Goal: Task Accomplishment & Management: Manage account settings

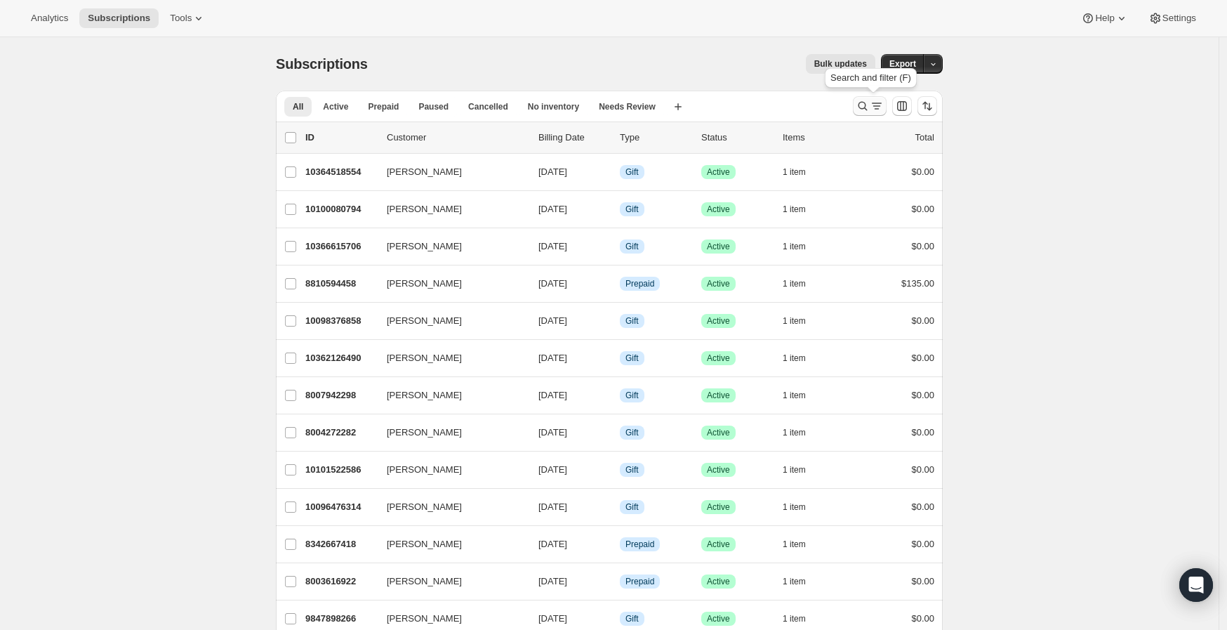
click at [863, 100] on icon "Search and filter results" at bounding box center [863, 106] width 14 height 14
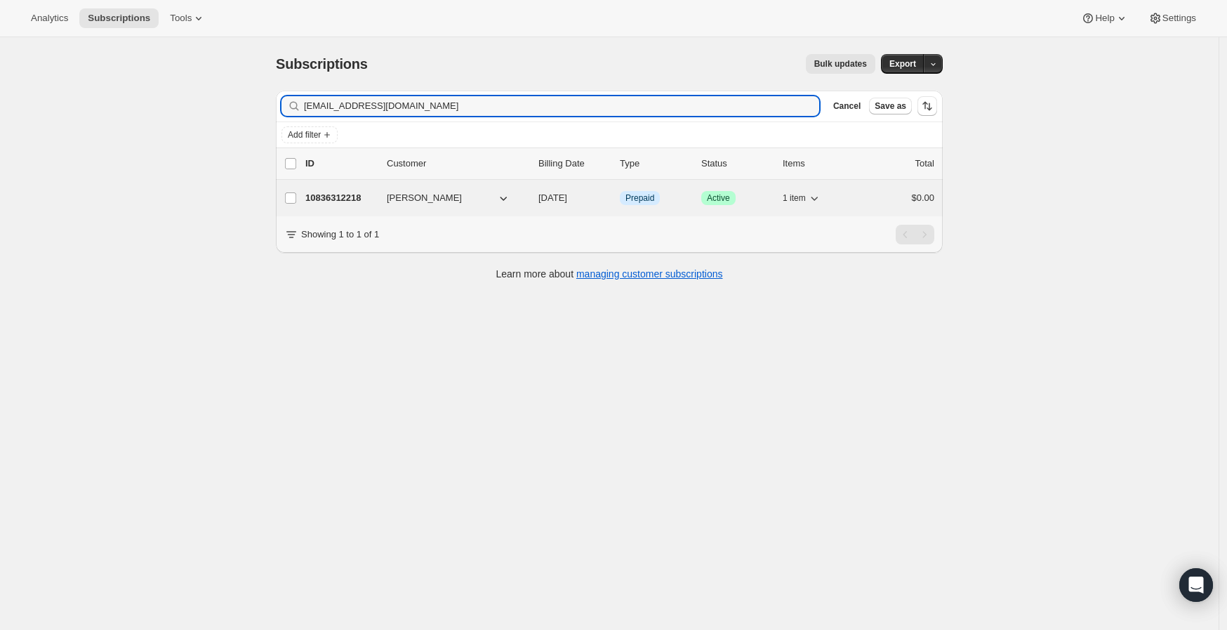
type input "[EMAIL_ADDRESS][DOMAIN_NAME]"
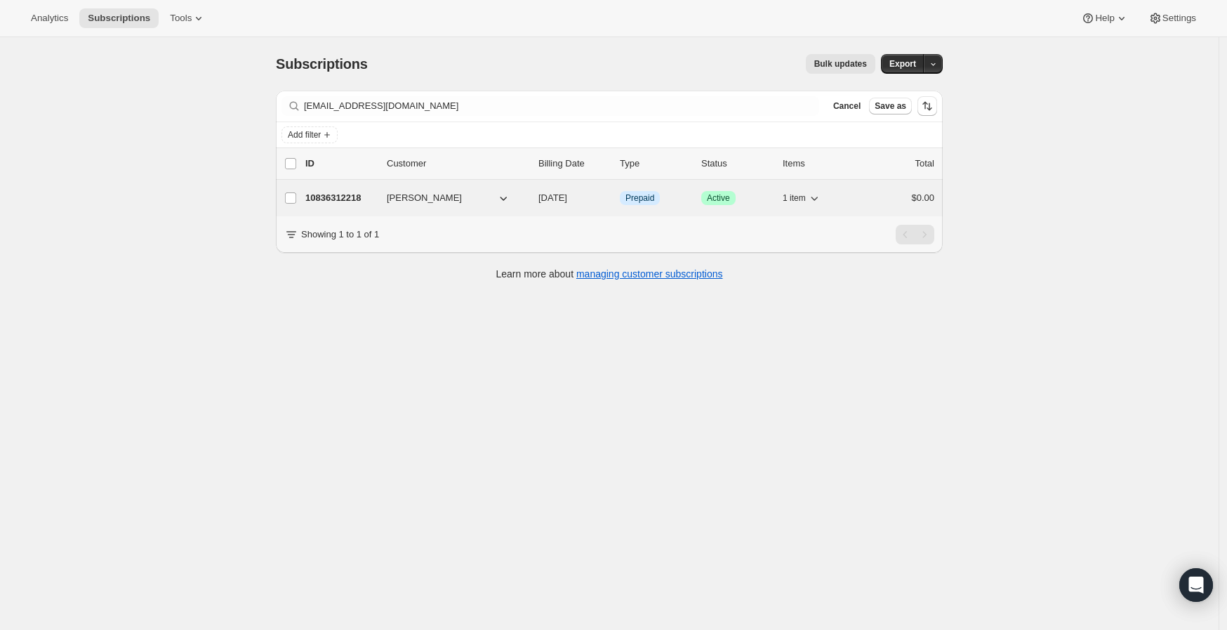
click at [354, 194] on p "10836312218" at bounding box center [340, 198] width 70 height 14
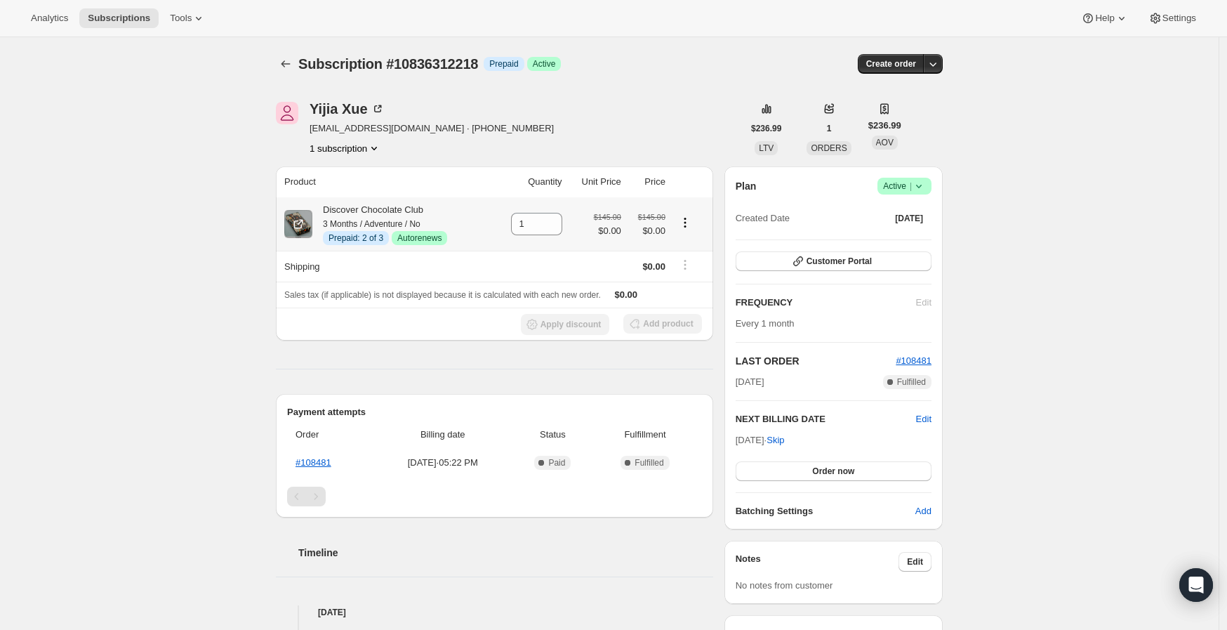
click at [692, 227] on icon "Product actions" at bounding box center [685, 222] width 14 height 14
click at [684, 292] on span "Swap variant" at bounding box center [675, 297] width 53 height 11
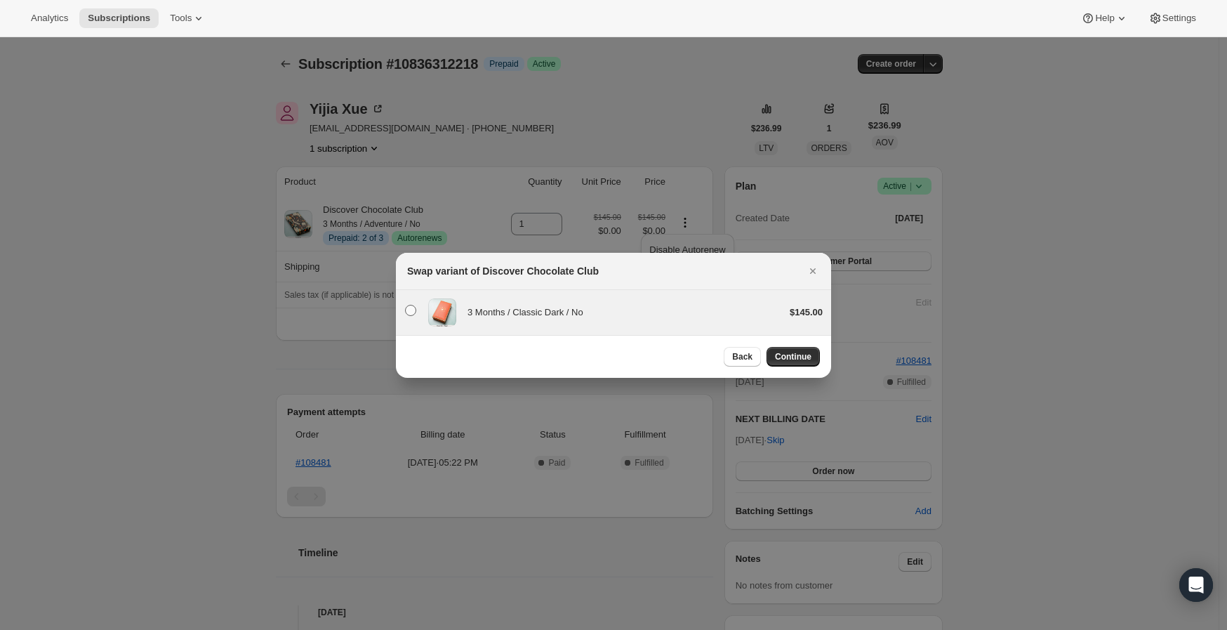
click at [411, 308] on span ":rdd:" at bounding box center [410, 310] width 11 height 11
click at [406, 305] on input ":rdd:" at bounding box center [405, 305] width 1 height 1
radio input "true"
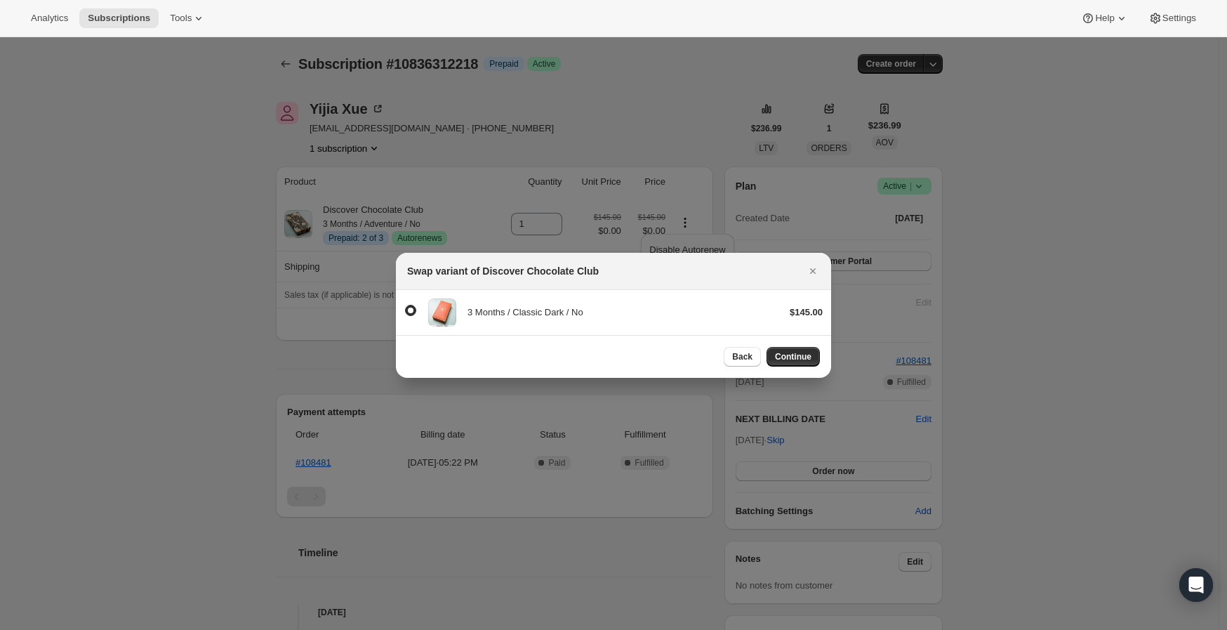
click at [781, 358] on span "Continue" at bounding box center [793, 356] width 36 height 11
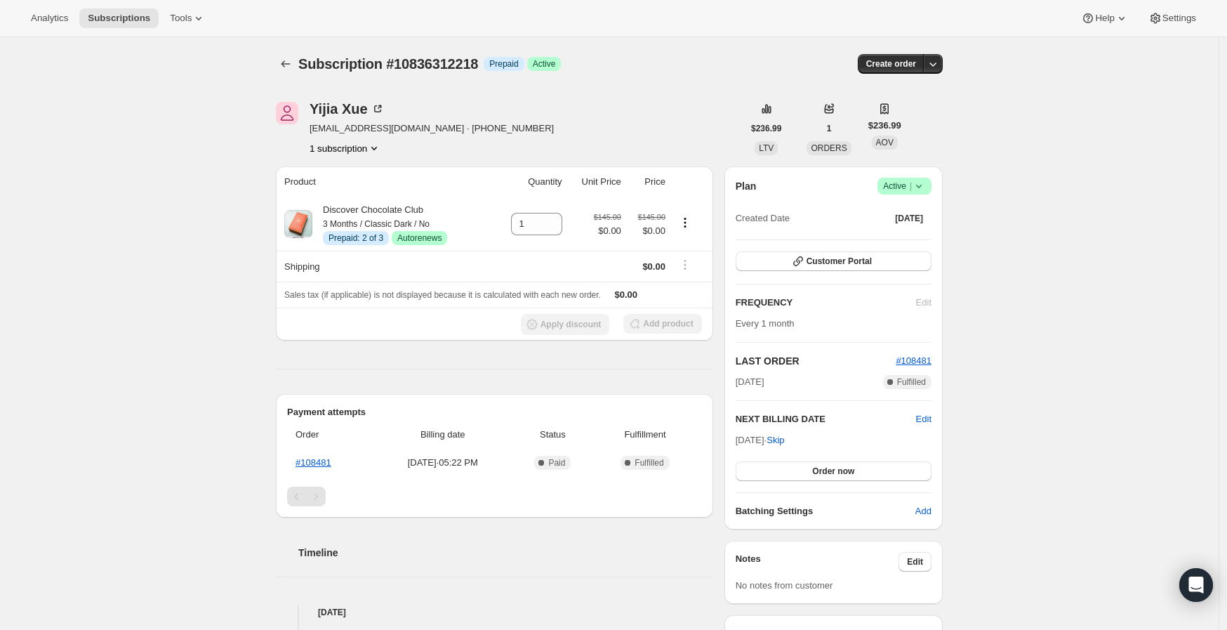
click at [229, 390] on div "Subscription #10836312218. This page is ready Subscription #10836312218 Info Pr…" at bounding box center [609, 512] width 1218 height 950
